Goal: Entertainment & Leisure: Consume media (video, audio)

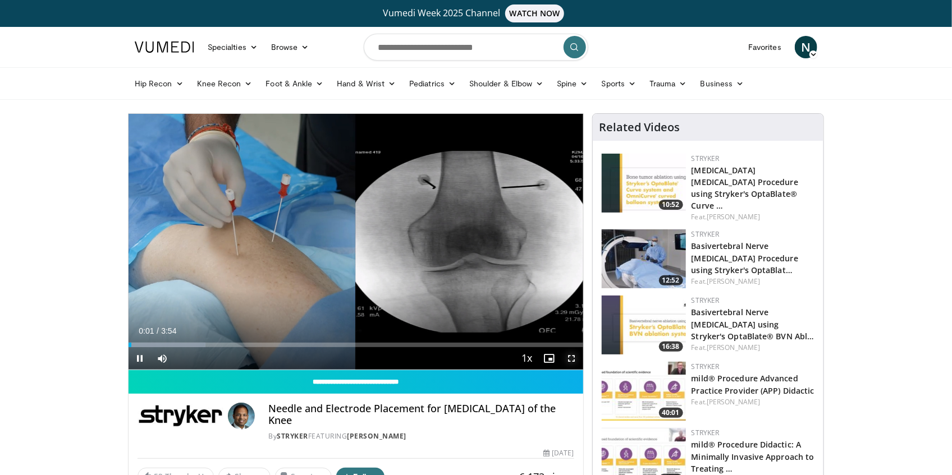
click at [573, 358] on span "Video Player" at bounding box center [572, 358] width 22 height 22
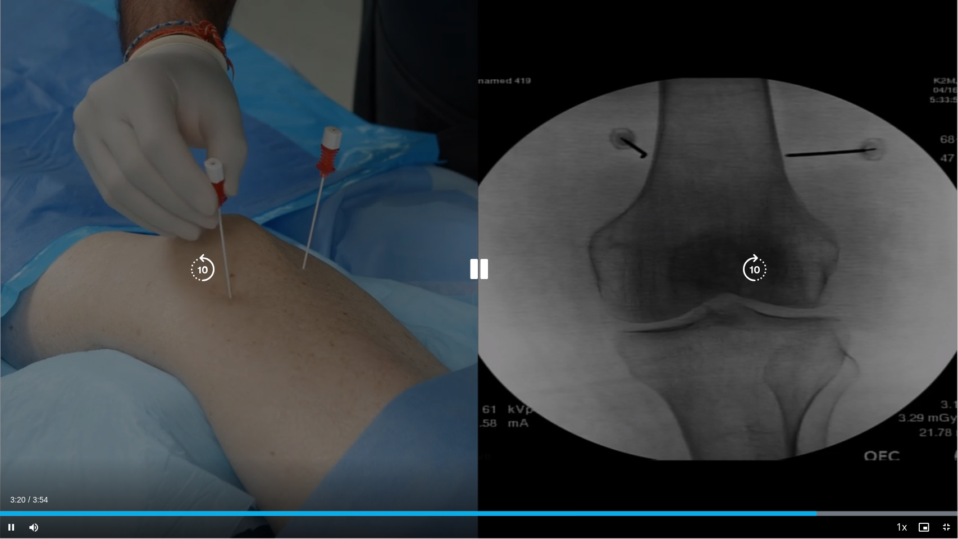
click at [877, 475] on div "10 seconds Tap to unmute" at bounding box center [479, 269] width 958 height 538
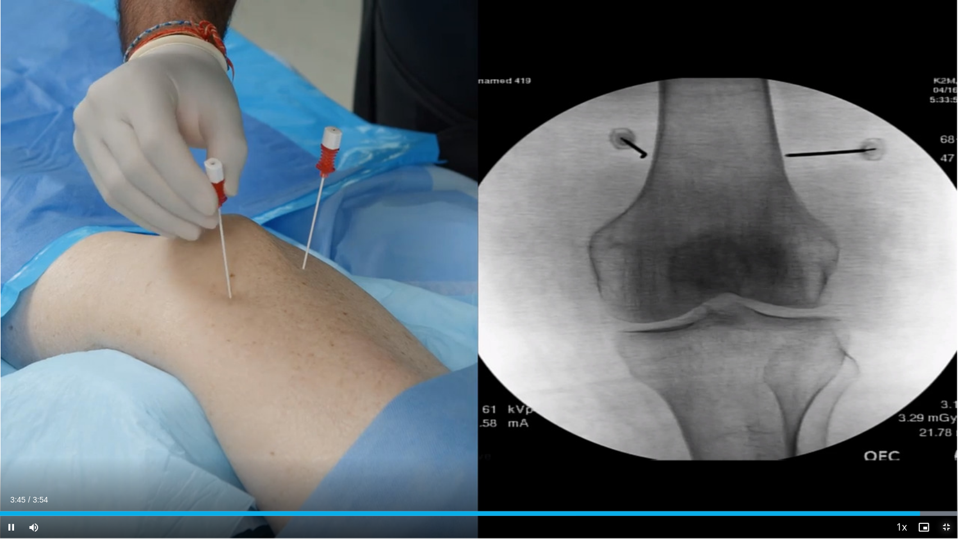
click at [945, 475] on span "Video Player" at bounding box center [946, 527] width 22 height 22
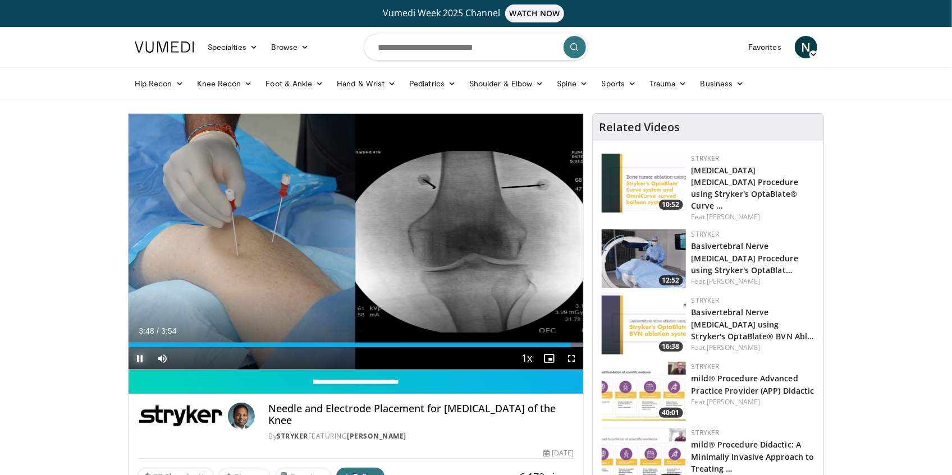
click at [141, 362] on span "Video Player" at bounding box center [140, 358] width 22 height 22
